Goal: Information Seeking & Learning: Learn about a topic

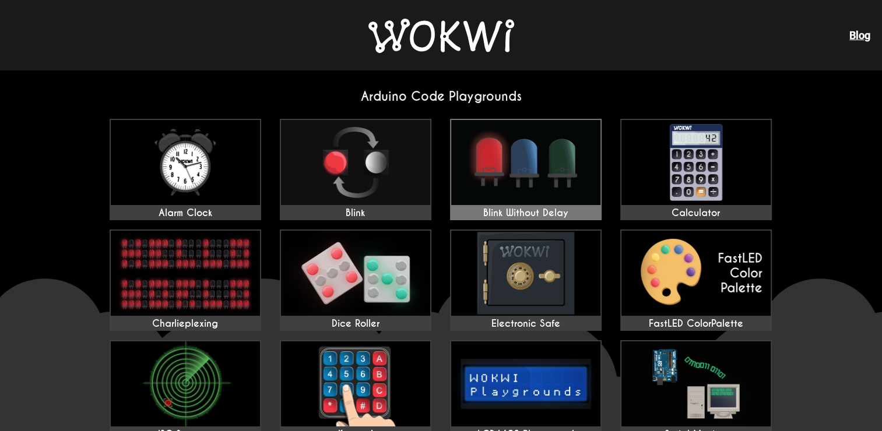
click at [467, 177] on img at bounding box center [525, 162] width 149 height 85
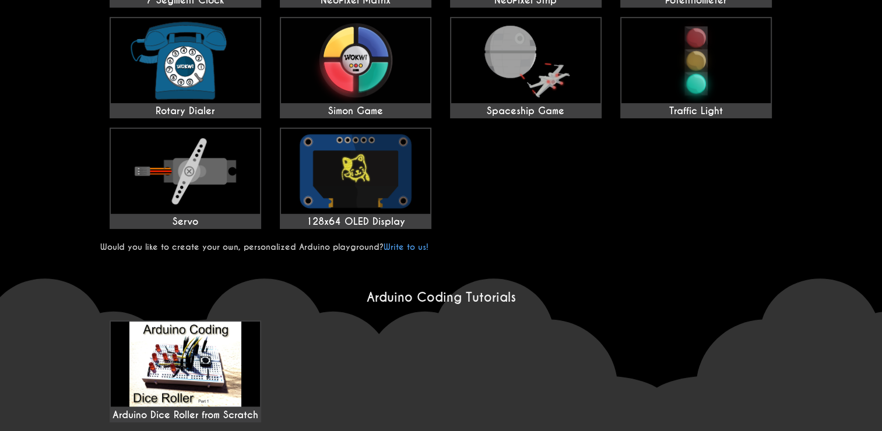
scroll to position [484, 0]
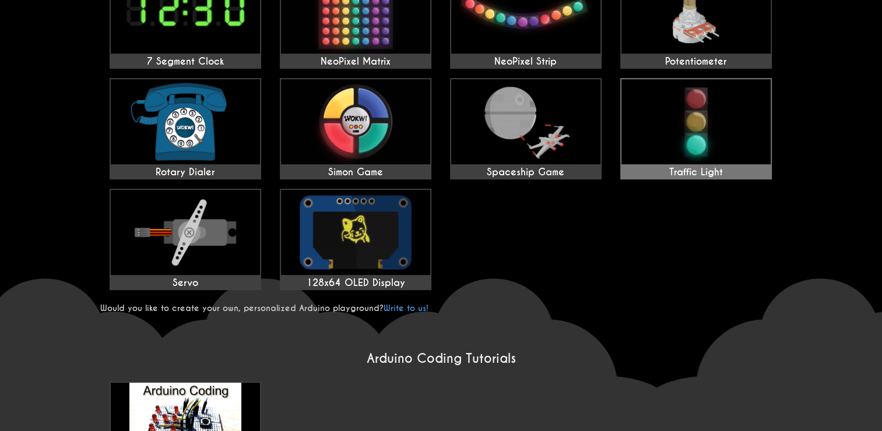
click at [653, 135] on img at bounding box center [695, 121] width 149 height 85
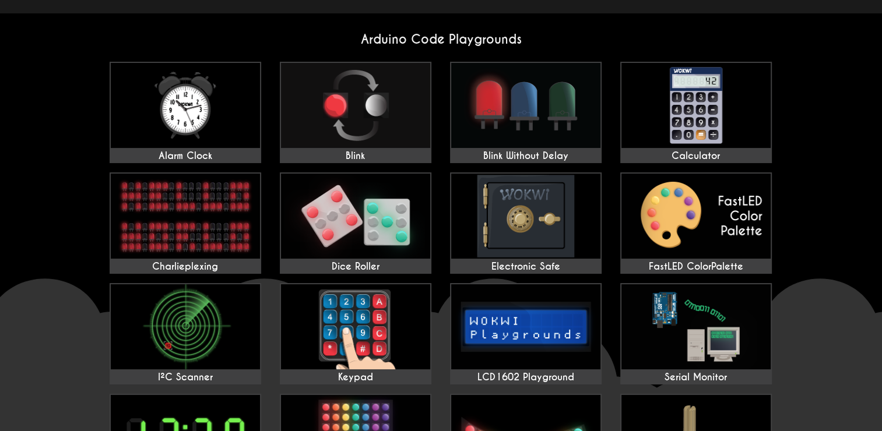
scroll to position [56, 0]
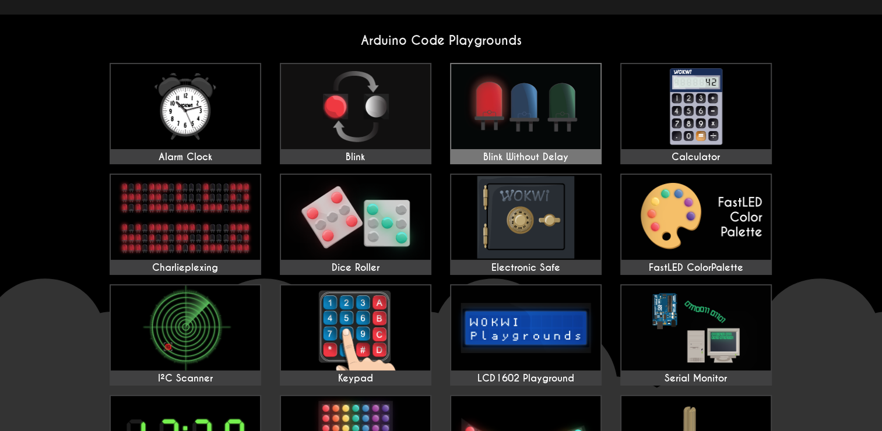
click at [539, 114] on img at bounding box center [525, 106] width 149 height 85
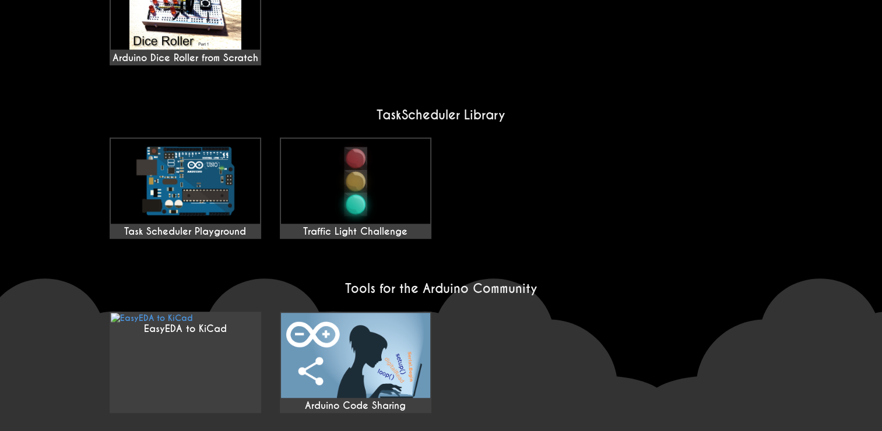
scroll to position [258, 0]
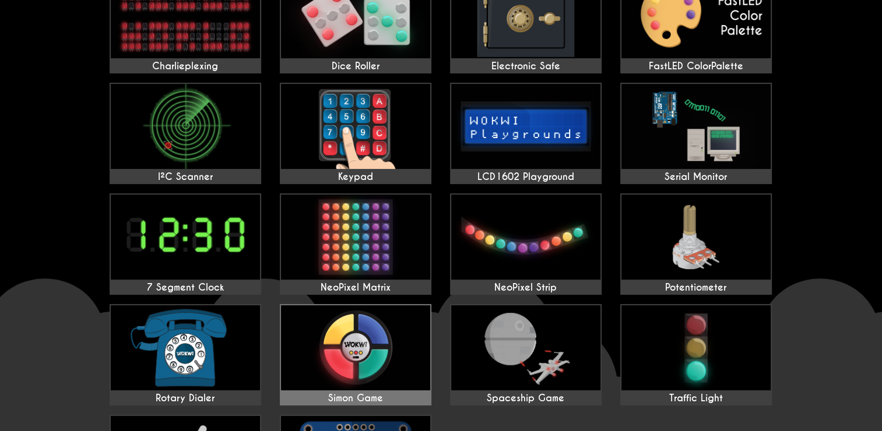
click at [339, 382] on img at bounding box center [355, 347] width 149 height 85
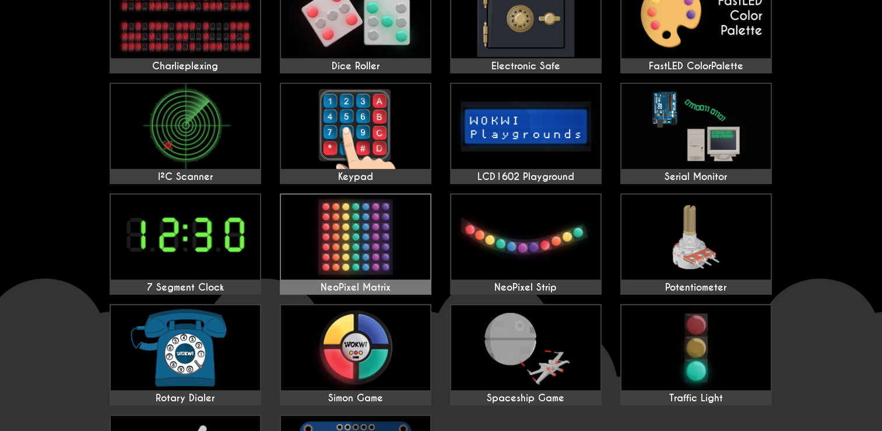
click at [313, 242] on img at bounding box center [355, 237] width 149 height 85
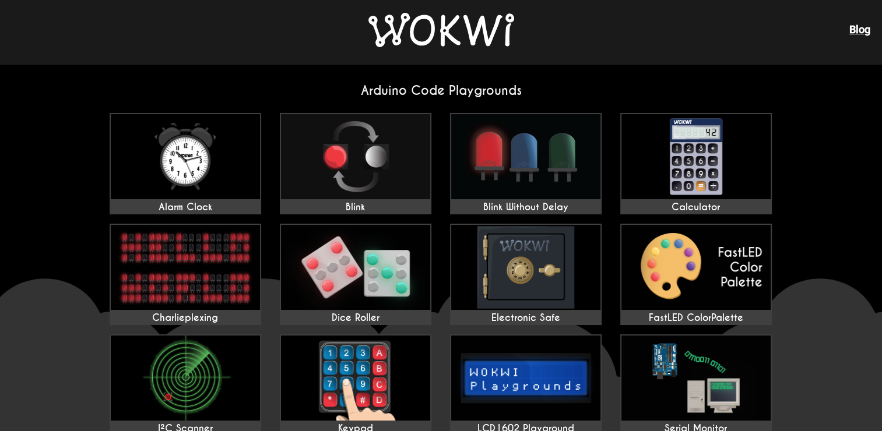
scroll to position [0, 0]
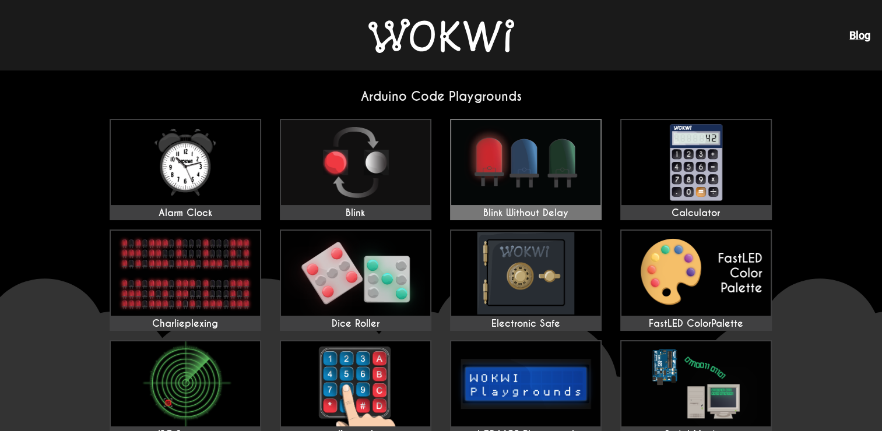
click at [529, 180] on img at bounding box center [525, 162] width 149 height 85
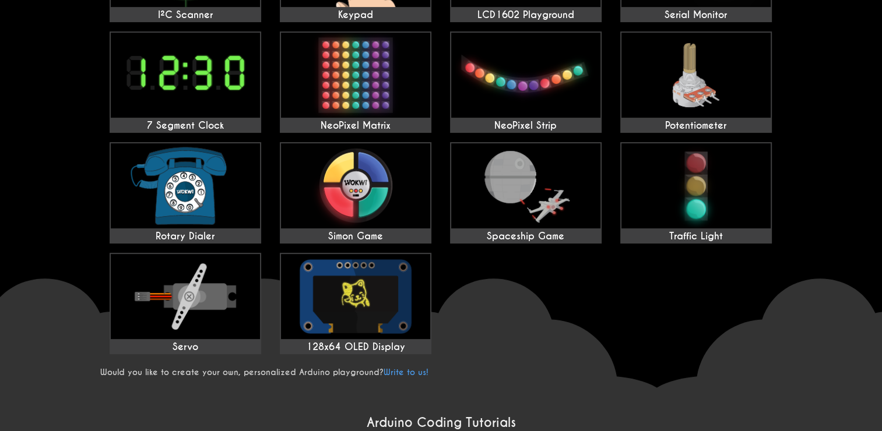
scroll to position [418, 0]
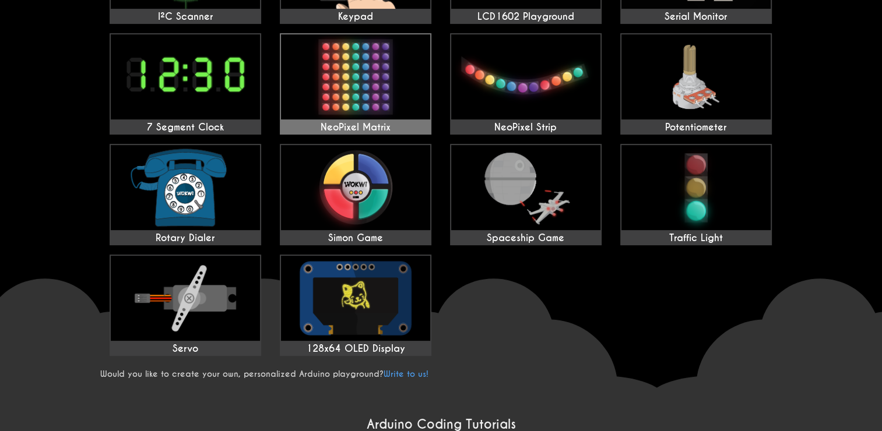
click at [406, 110] on img at bounding box center [355, 76] width 149 height 85
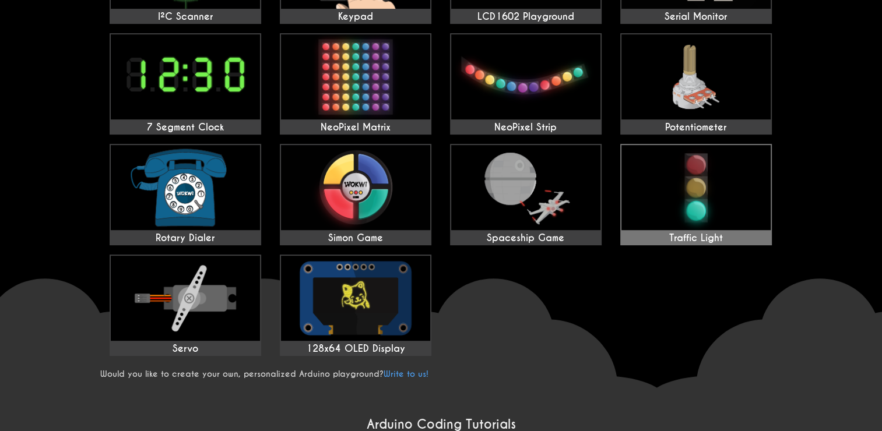
click at [648, 159] on img at bounding box center [695, 187] width 149 height 85
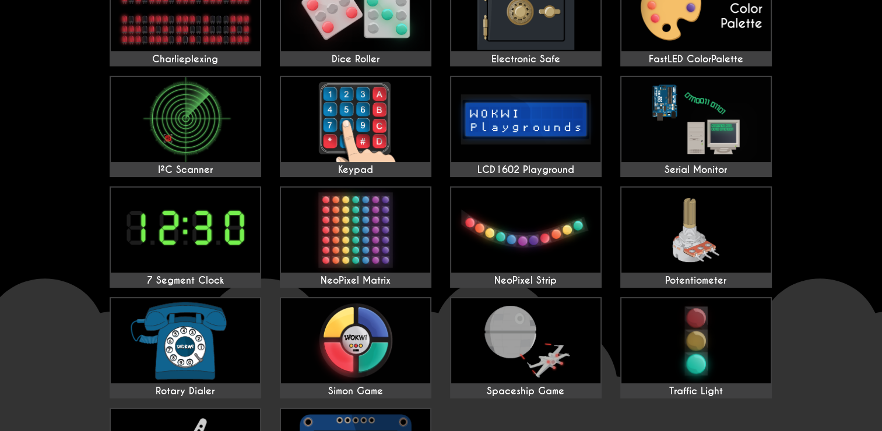
scroll to position [265, 0]
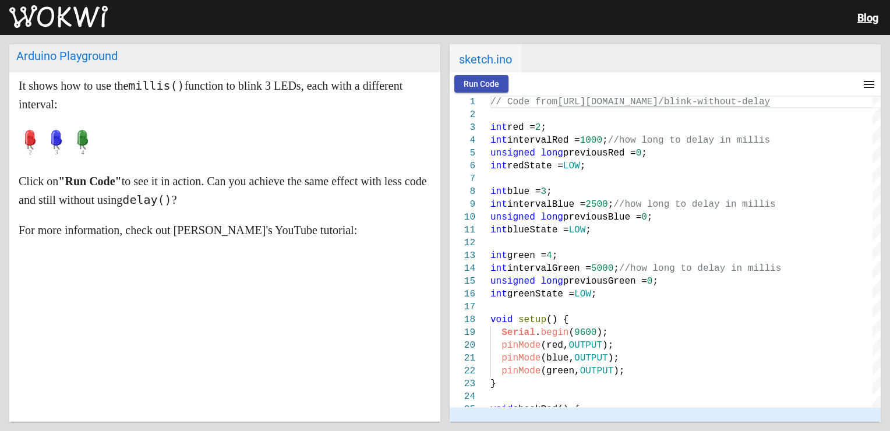
scroll to position [101, 0]
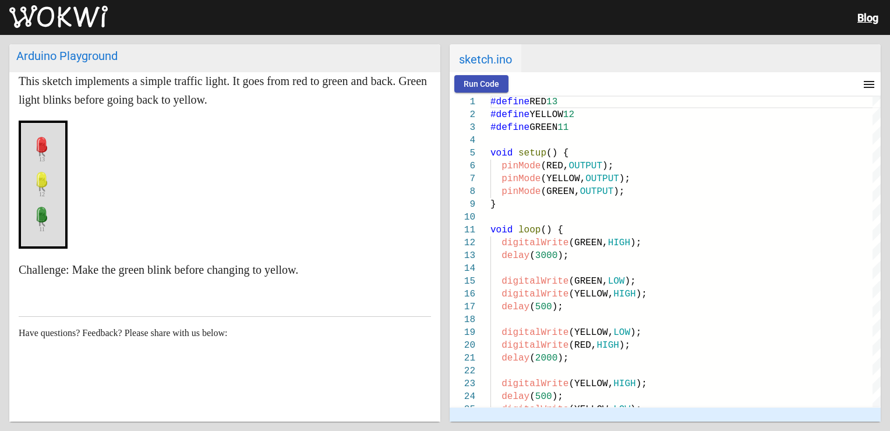
scroll to position [79, 0]
